Goal: Task Accomplishment & Management: Use online tool/utility

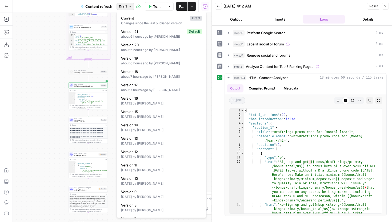
click at [128, 4] on button "Draft" at bounding box center [126, 6] width 18 height 7
click at [125, 6] on span "Draft" at bounding box center [123, 6] width 8 height 5
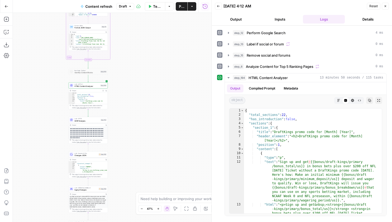
click at [182, 5] on span "Publish" at bounding box center [181, 6] width 5 height 5
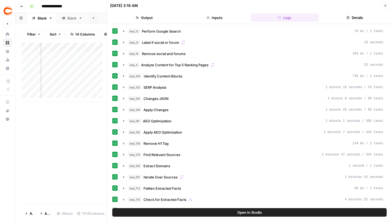
scroll to position [0, 183]
click at [383, 9] on button "Close" at bounding box center [385, 5] width 7 height 7
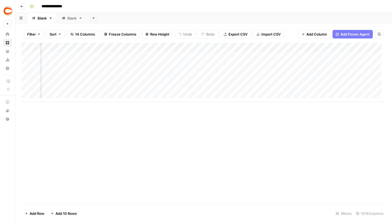
click at [275, 42] on div "Filter Sort 14 Columns Freeze Columns Row Height Undo Redo Export CSV Import CS…" at bounding box center [204, 34] width 364 height 17
click at [275, 45] on div "Add Column" at bounding box center [204, 72] width 364 height 59
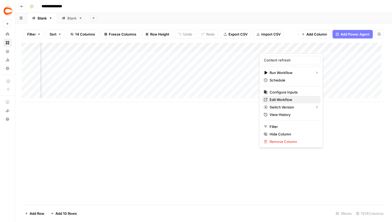
click at [281, 97] on span "Edit Workflow" at bounding box center [293, 99] width 47 height 5
